Goal: Task Accomplishment & Management: Manage account settings

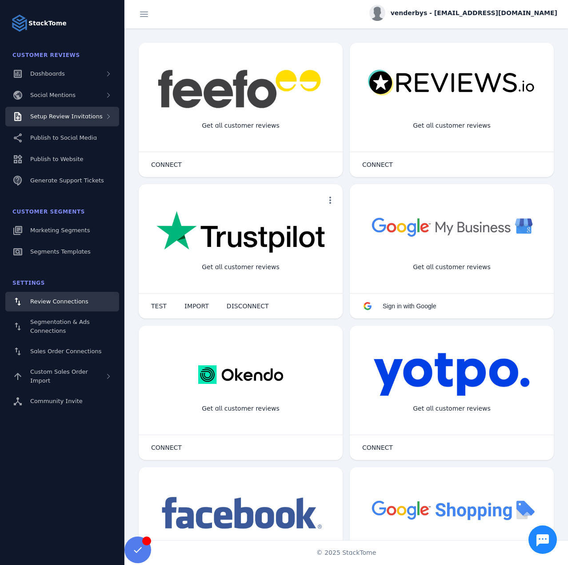
click at [67, 113] on span "Setup Review Invitations" at bounding box center [66, 116] width 72 height 7
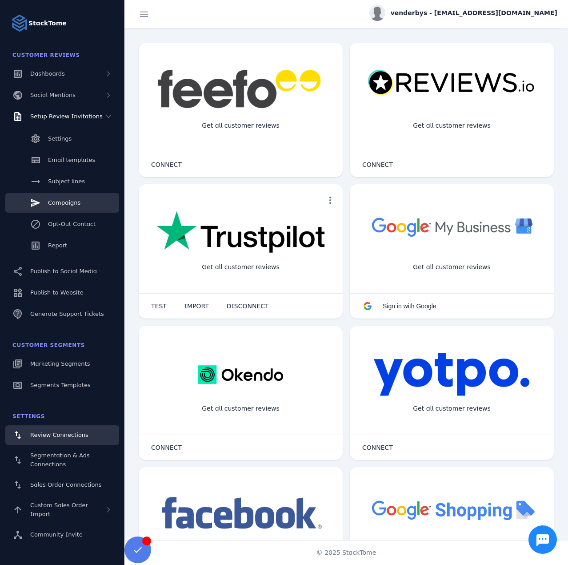
click at [61, 203] on span "Campaigns" at bounding box center [64, 202] width 32 height 7
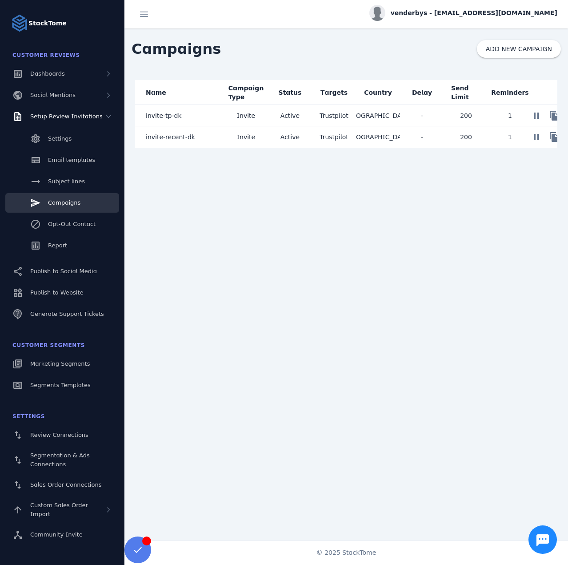
click at [205, 117] on mat-cell "invite-tp-dk" at bounding box center [179, 115] width 89 height 21
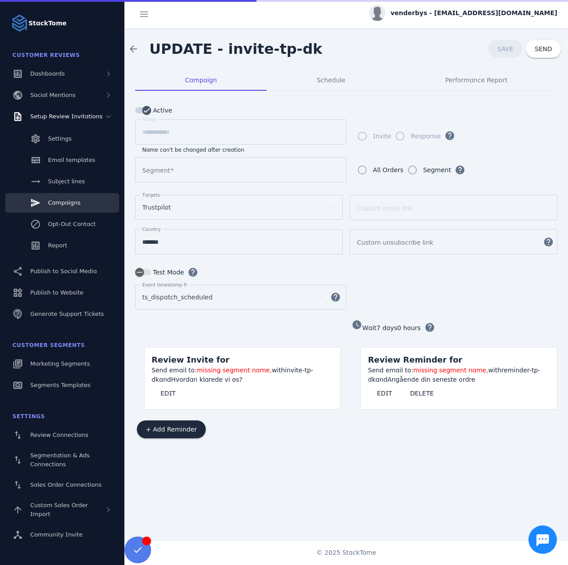
type input "*********"
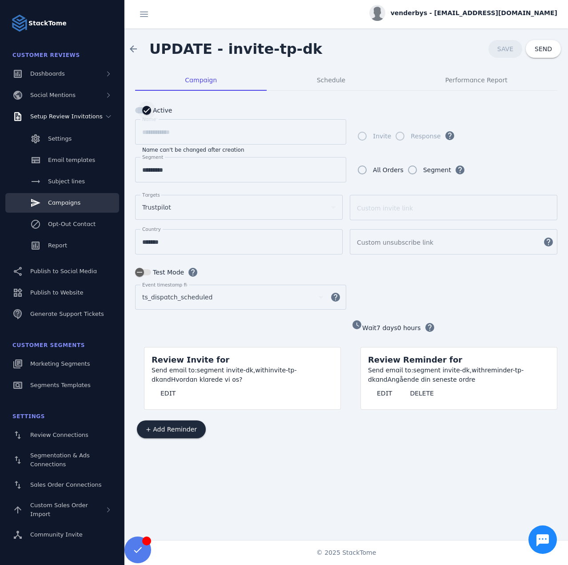
click at [146, 112] on icon "button" at bounding box center [147, 110] width 8 height 8
click at [500, 49] on span "SAVE" at bounding box center [506, 48] width 16 height 7
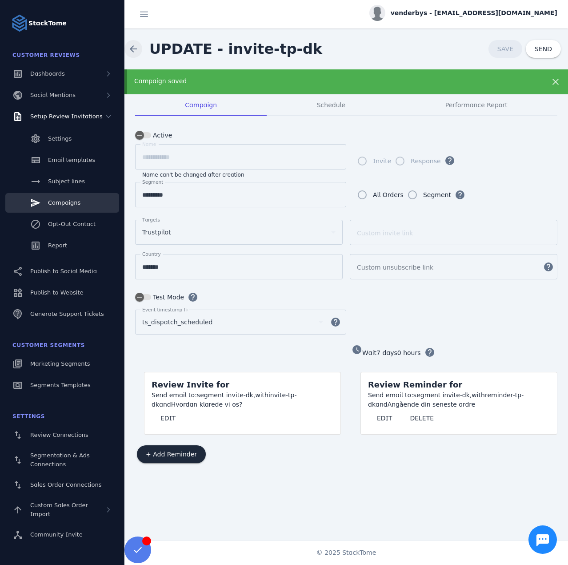
click at [132, 48] on span at bounding box center [133, 48] width 21 height 21
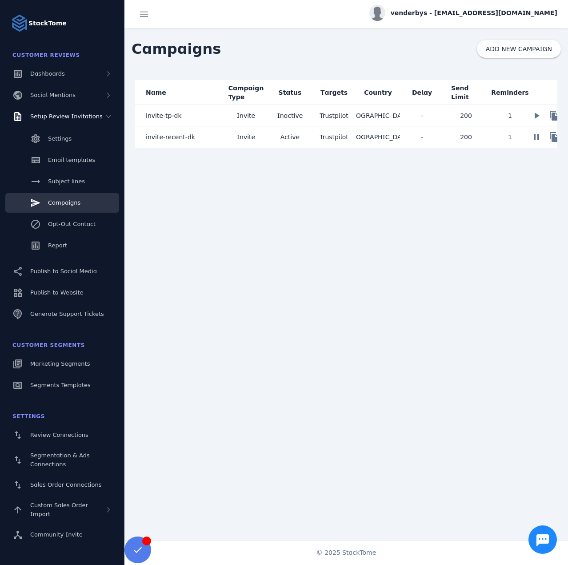
click at [218, 141] on mat-cell "invite-recent-dk" at bounding box center [179, 136] width 89 height 21
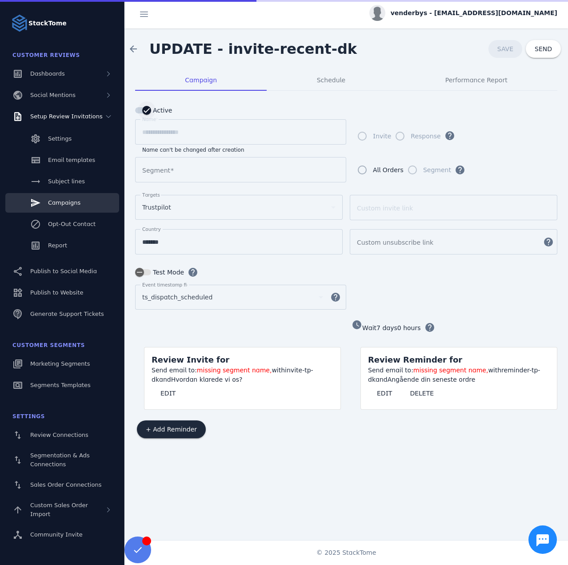
click at [144, 107] on icon "button" at bounding box center [147, 110] width 8 height 8
type input "**********"
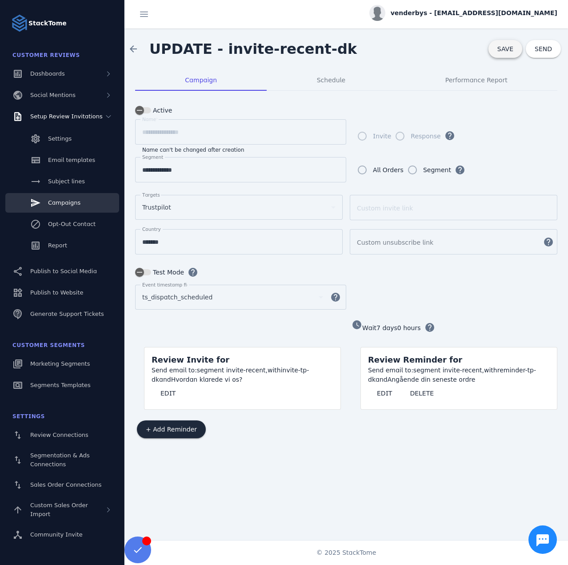
click at [492, 52] on span at bounding box center [506, 48] width 34 height 21
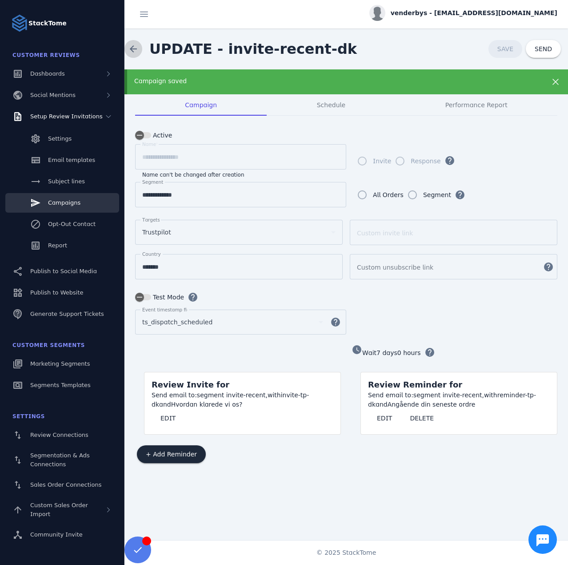
click at [133, 50] on span at bounding box center [133, 48] width 21 height 21
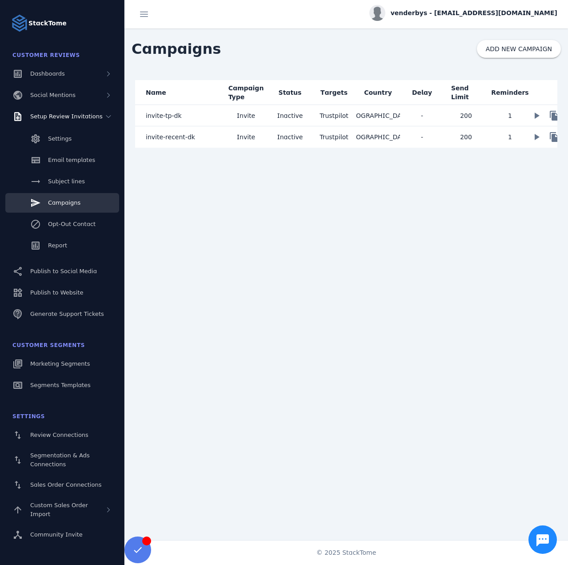
click at [498, 9] on span "venderbys - [EMAIL_ADDRESS][DOMAIN_NAME]" at bounding box center [474, 12] width 167 height 9
click at [512, 88] on button "Sign out" at bounding box center [525, 85] width 64 height 21
